Goal: Task Accomplishment & Management: Complete application form

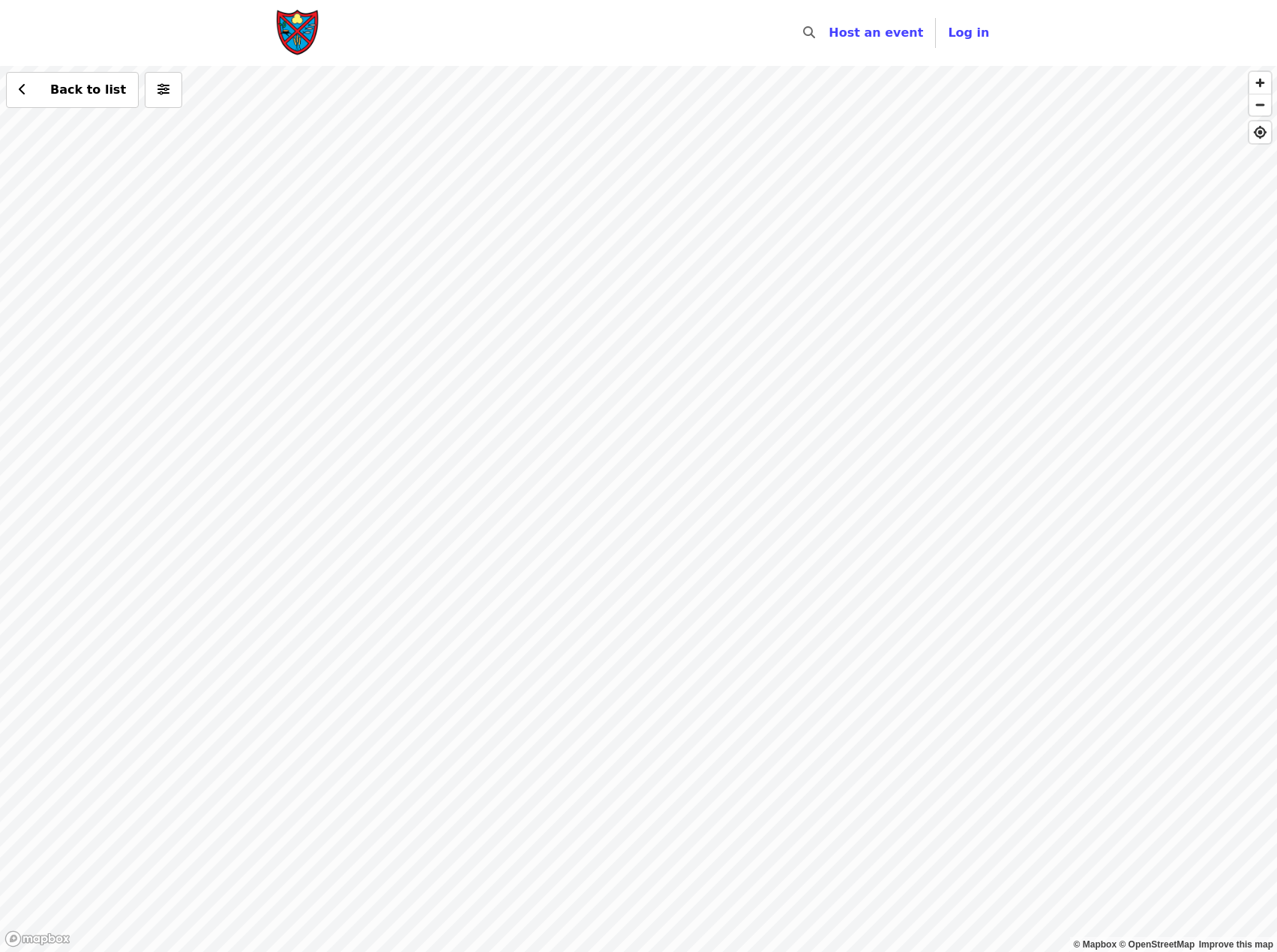
click at [343, 604] on div "Back to list" at bounding box center [638, 508] width 1277 height 886
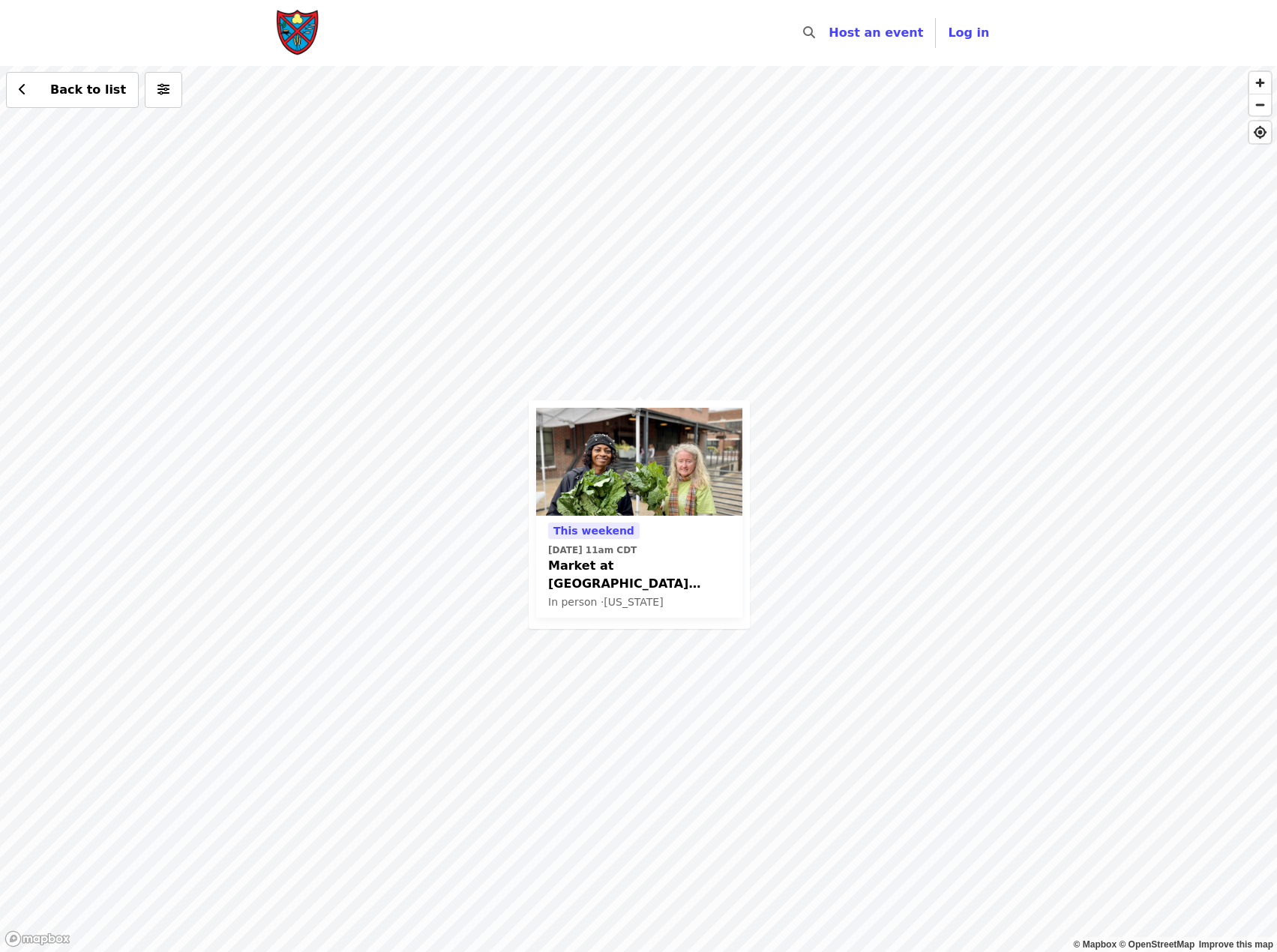
click at [665, 558] on span "Market at [GEOGRAPHIC_DATA] Glean Team" at bounding box center [639, 575] width 182 height 36
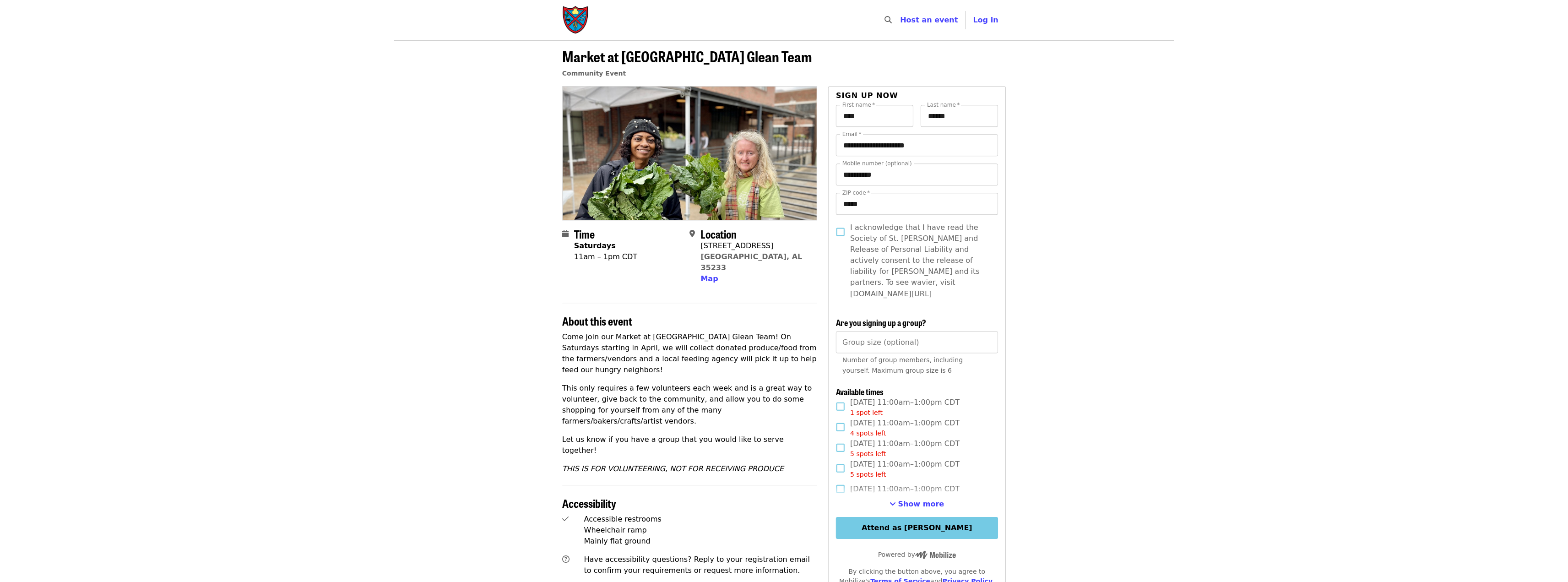
scroll to position [46, 0]
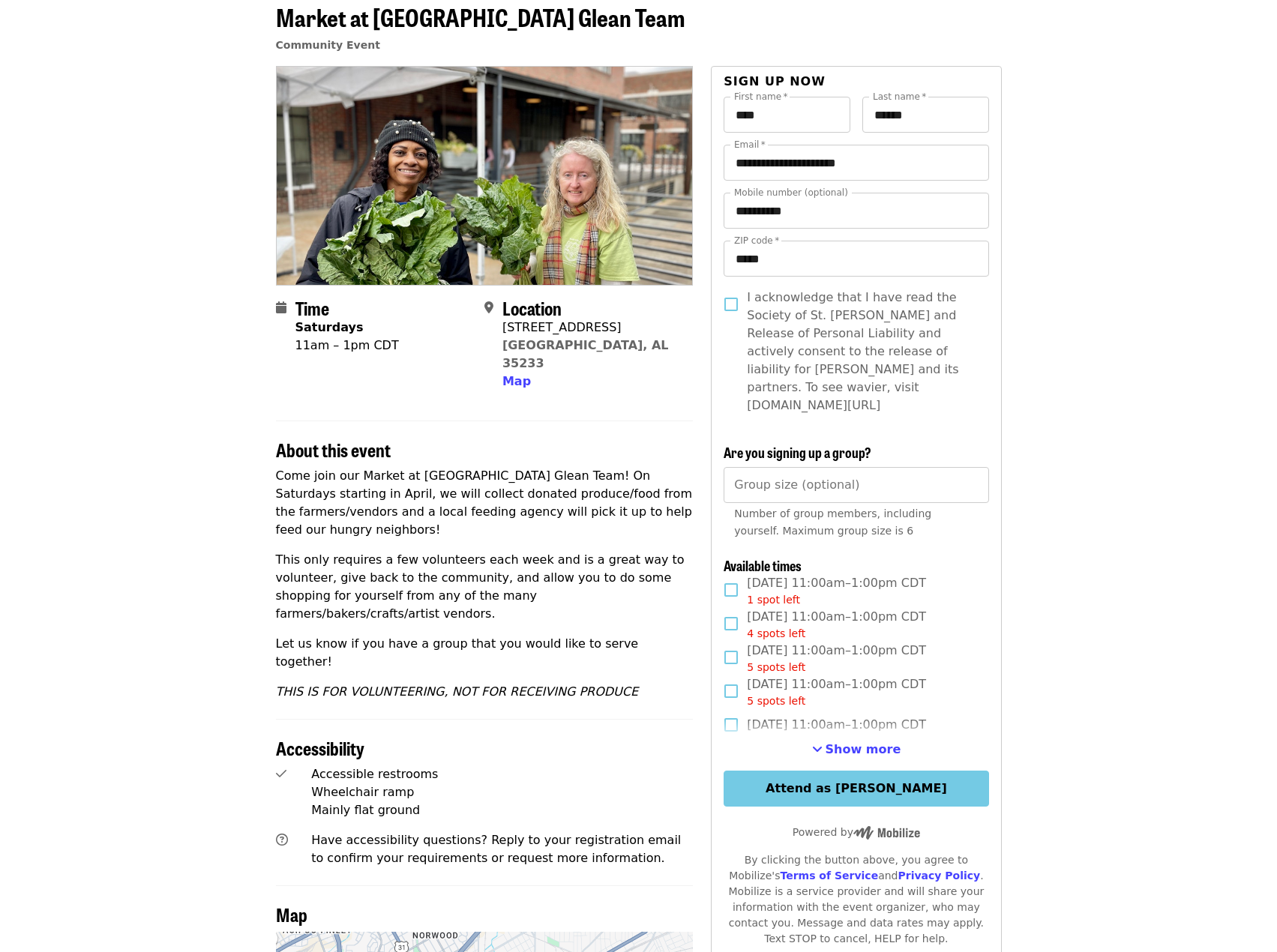
click at [861, 743] on span "Show more" at bounding box center [863, 750] width 76 height 14
